Goal: Task Accomplishment & Management: Manage account settings

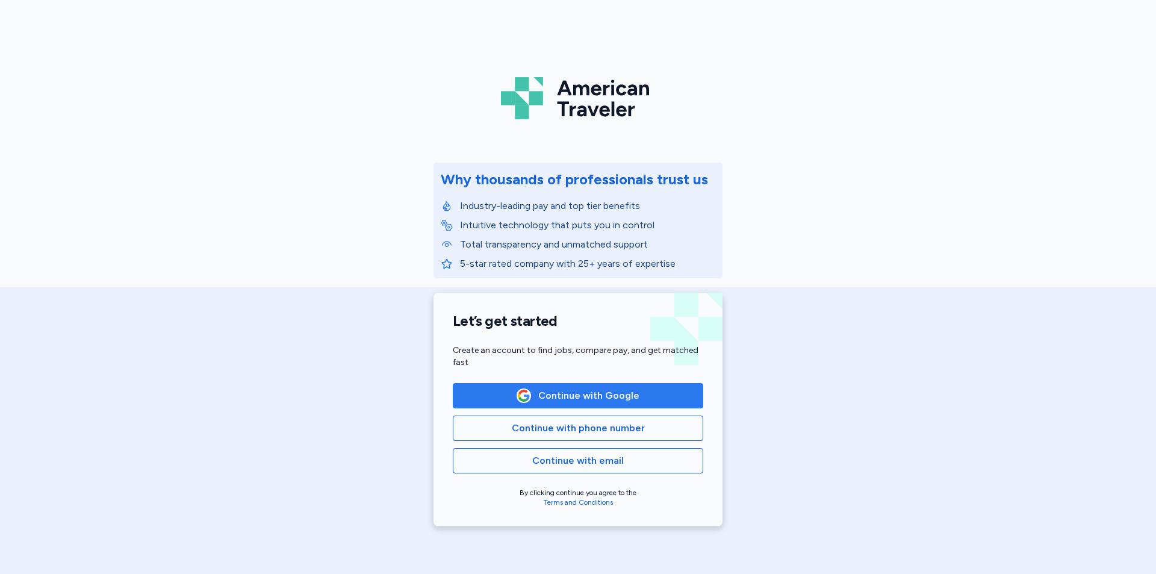
click at [577, 385] on button "Continue with Google" at bounding box center [578, 395] width 250 height 25
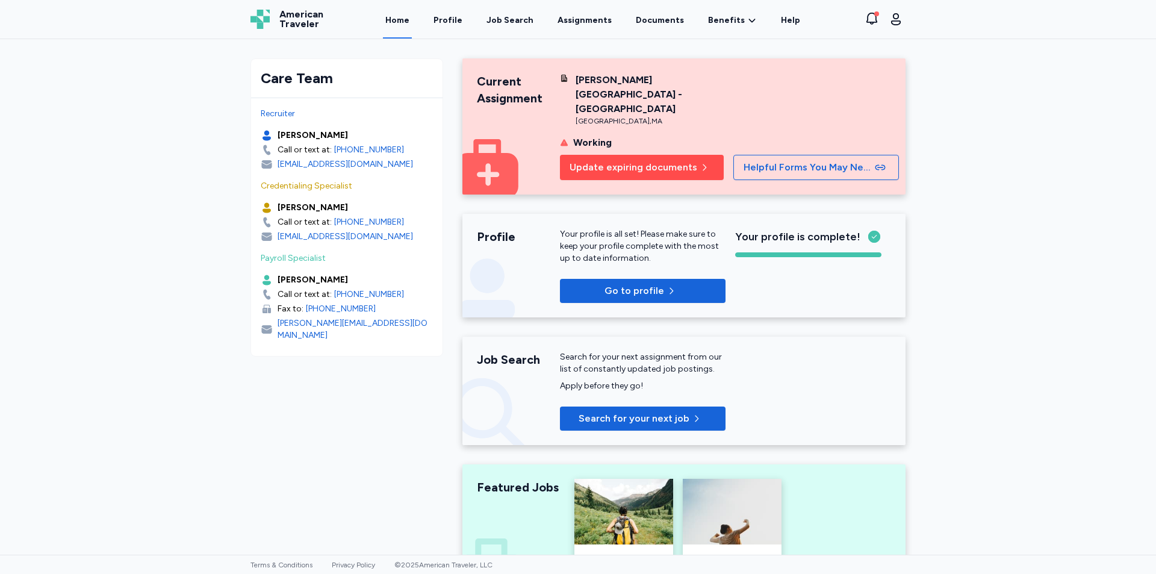
click at [635, 160] on span "Update expiring documents" at bounding box center [634, 167] width 128 height 14
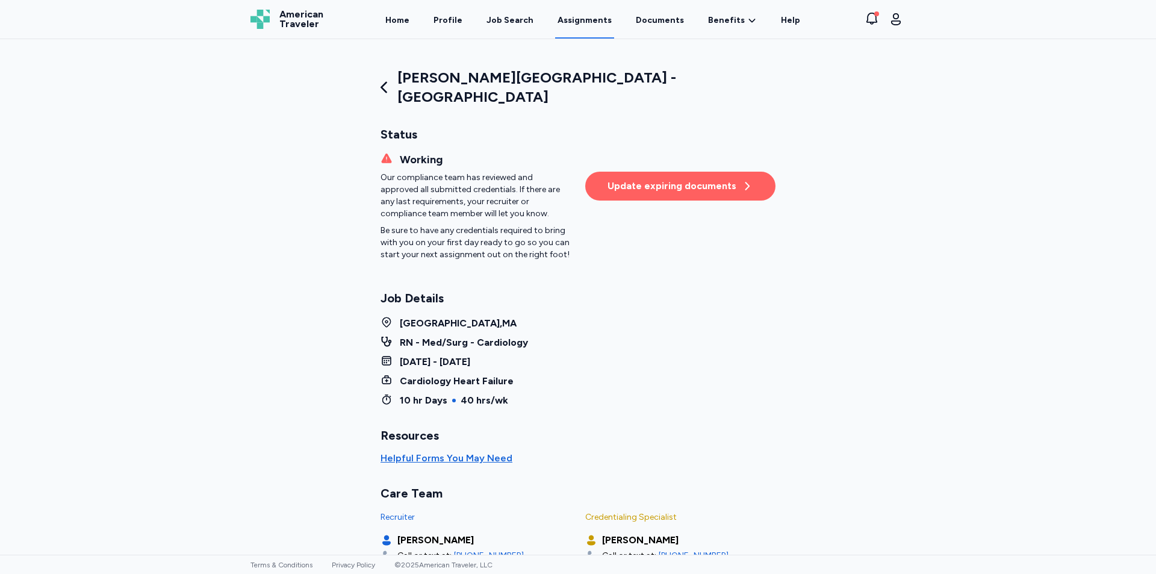
click at [596, 174] on button "Update expiring documents" at bounding box center [680, 186] width 190 height 29
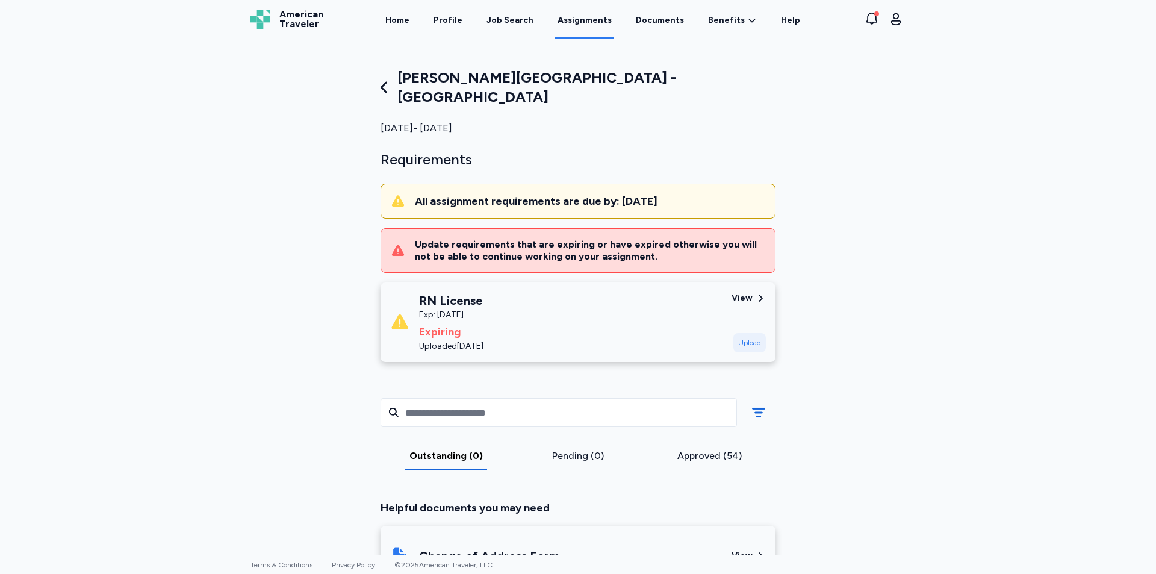
click at [742, 333] on div "Upload" at bounding box center [749, 342] width 33 height 19
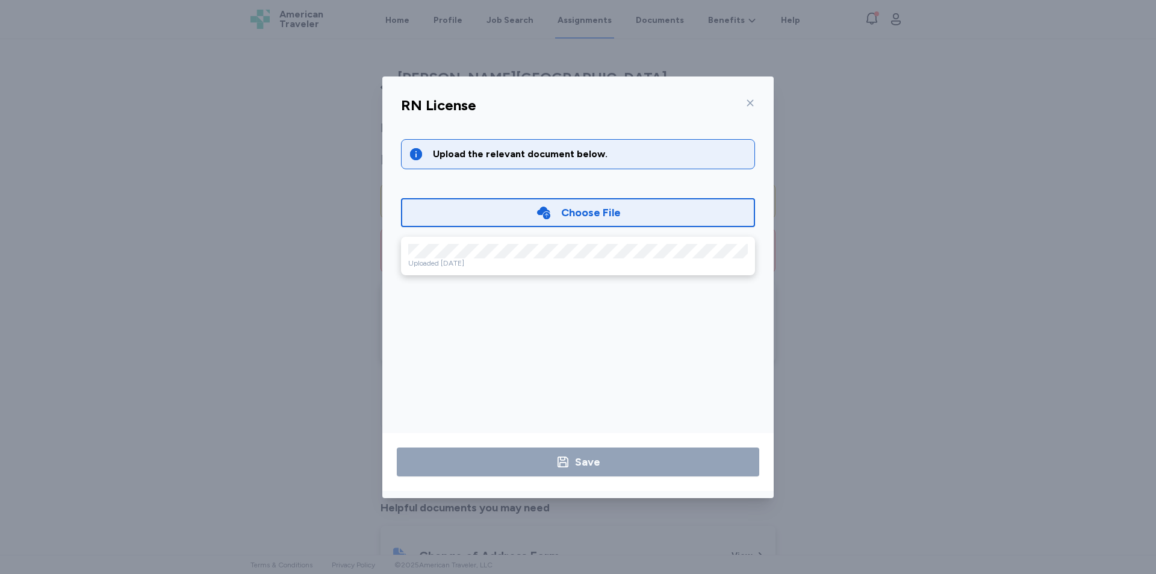
click at [762, 101] on div "RN License" at bounding box center [577, 108] width 373 height 31
click at [741, 100] on div at bounding box center [748, 102] width 14 height 19
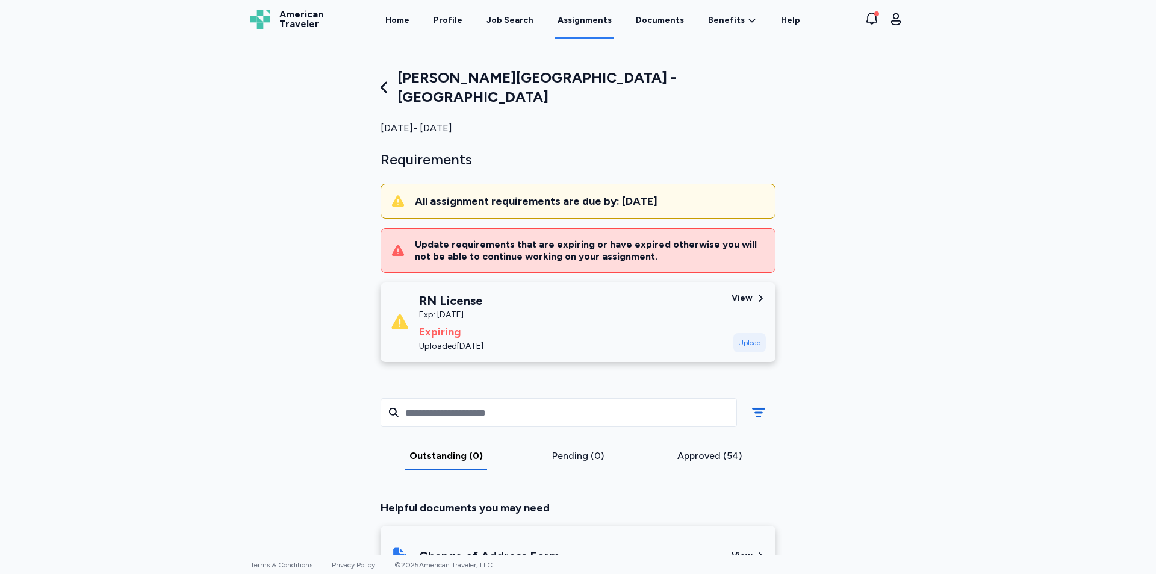
click at [749, 333] on div "Upload" at bounding box center [749, 342] width 33 height 19
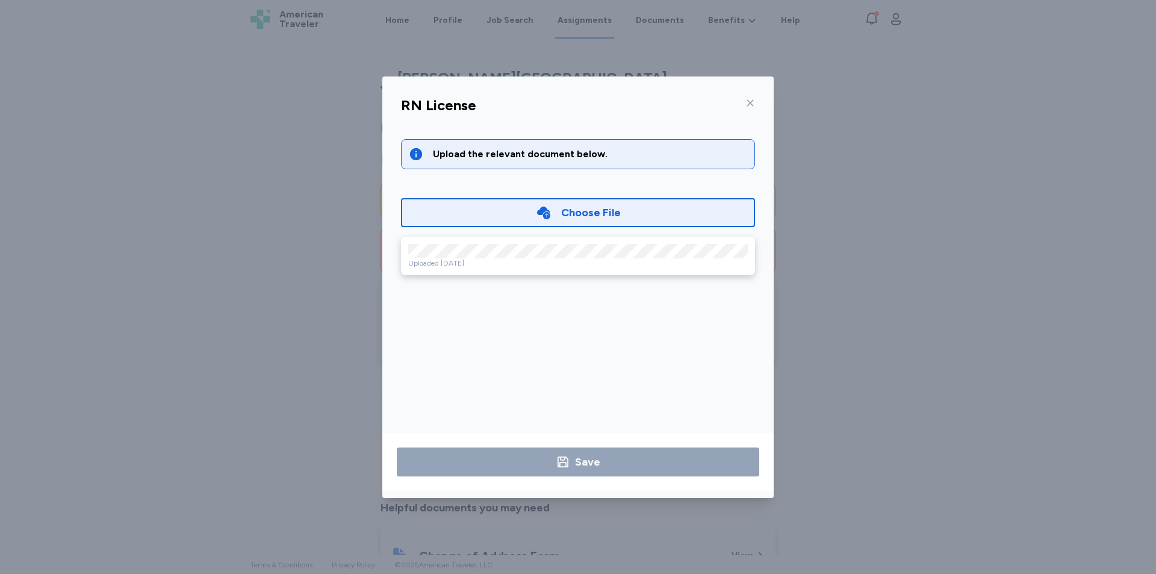
click at [606, 205] on div "Choose File" at bounding box center [591, 212] width 60 height 17
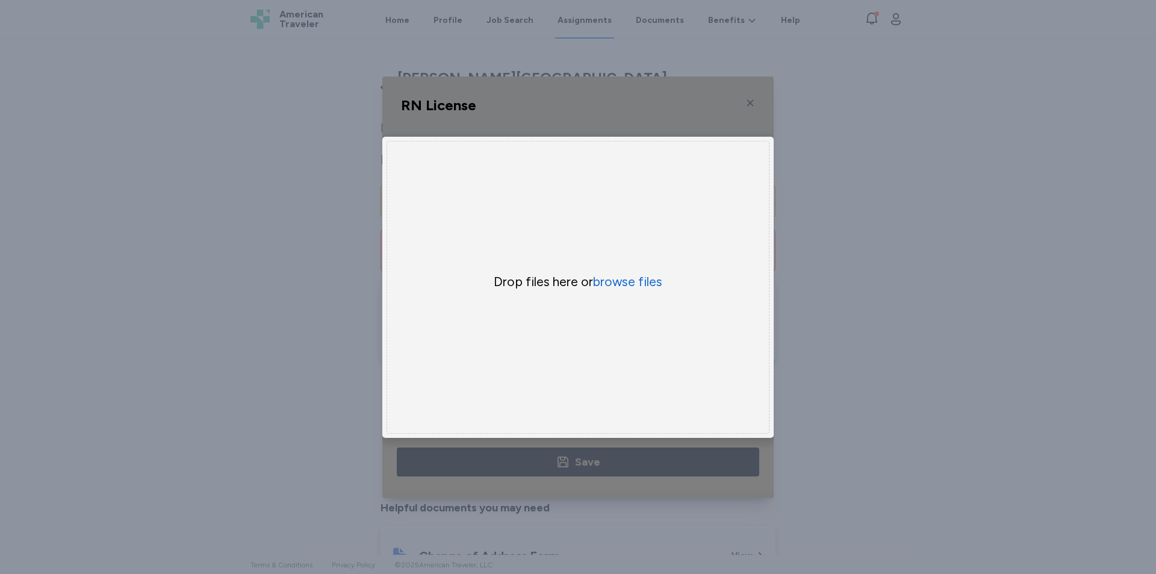
click at [618, 267] on div "Drop files here or browse files" at bounding box center [578, 287] width 383 height 293
drag, startPoint x: 621, startPoint y: 265, endPoint x: 624, endPoint y: 279, distance: 13.6
click at [624, 276] on div "Drop files here or browse files" at bounding box center [578, 287] width 383 height 293
click at [625, 279] on button "browse files" at bounding box center [627, 281] width 69 height 17
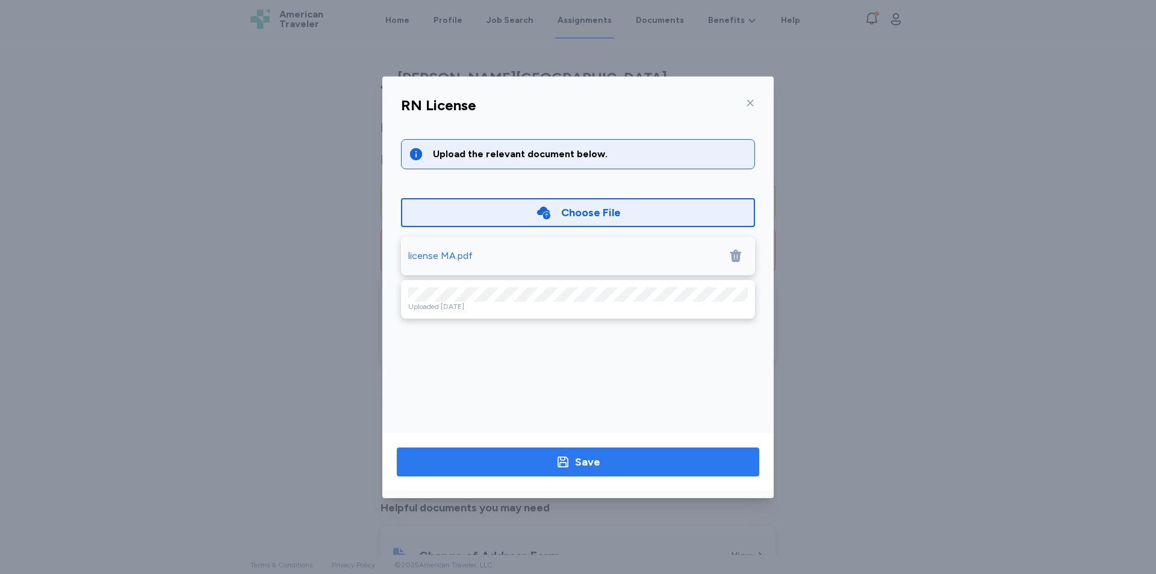
click at [648, 468] on span "Save" at bounding box center [577, 461] width 343 height 17
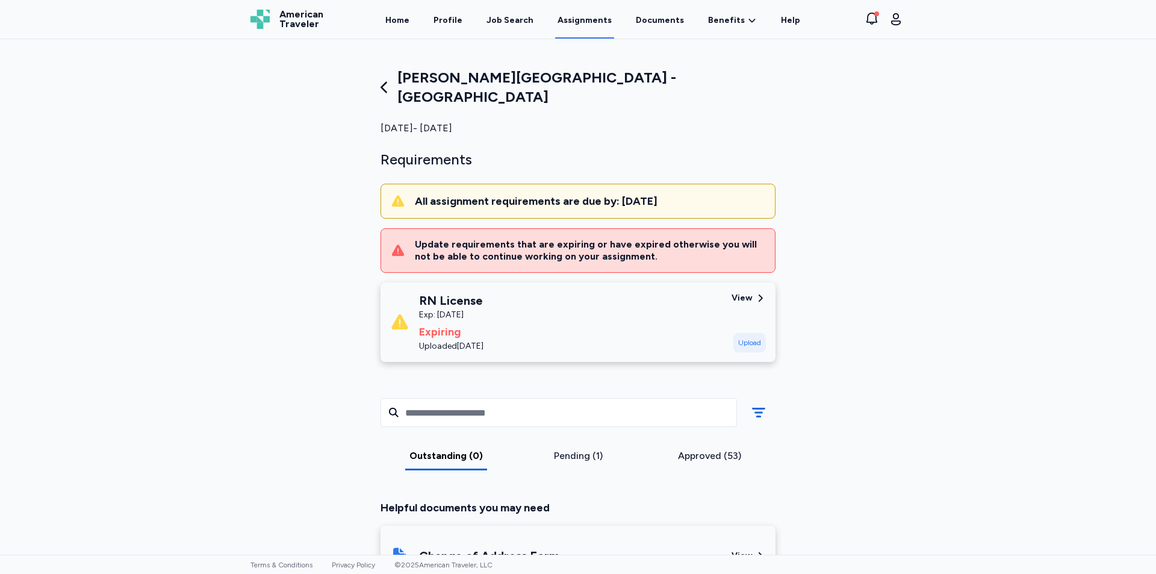
click at [394, 77] on div "[PERSON_NAME][GEOGRAPHIC_DATA] - [GEOGRAPHIC_DATA]" at bounding box center [577, 87] width 395 height 39
